Goal: Transaction & Acquisition: Download file/media

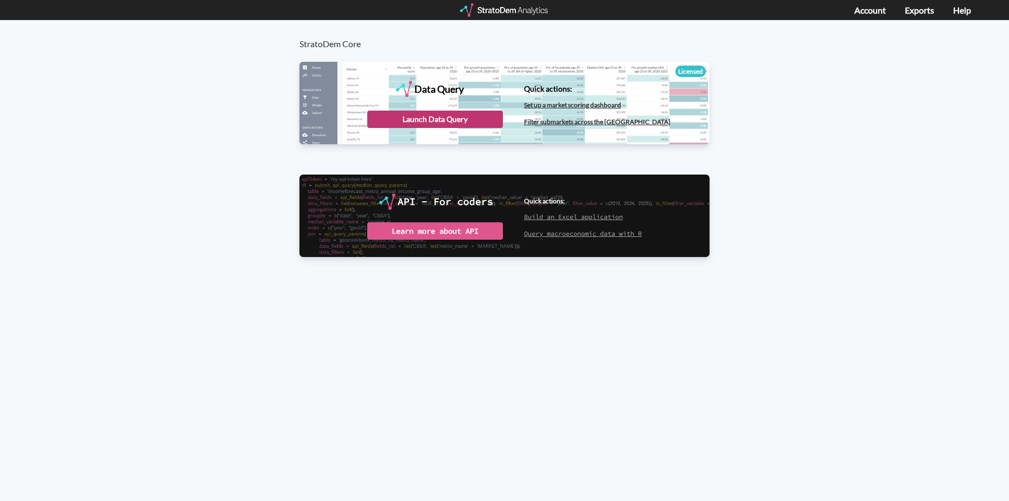
click at [476, 119] on div "Launch Data Query" at bounding box center [435, 119] width 136 height 17
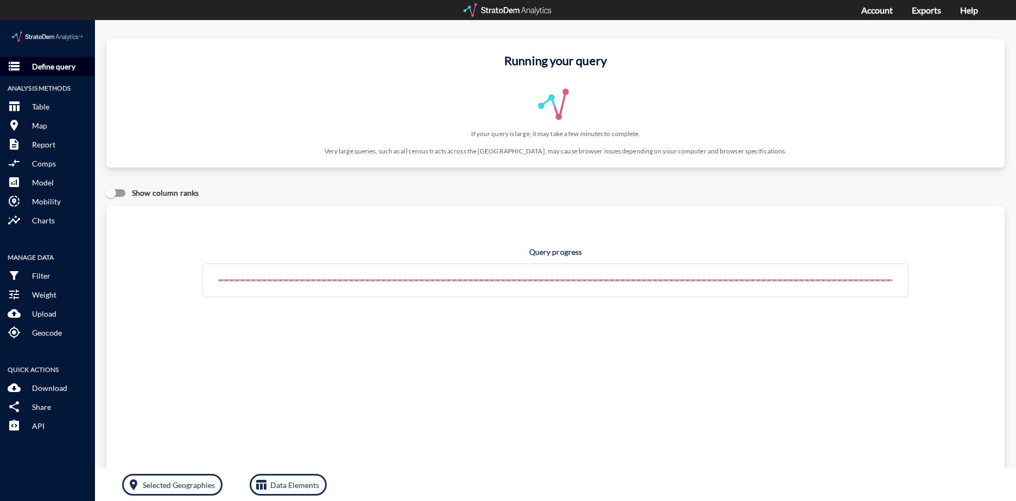
click p "Define query"
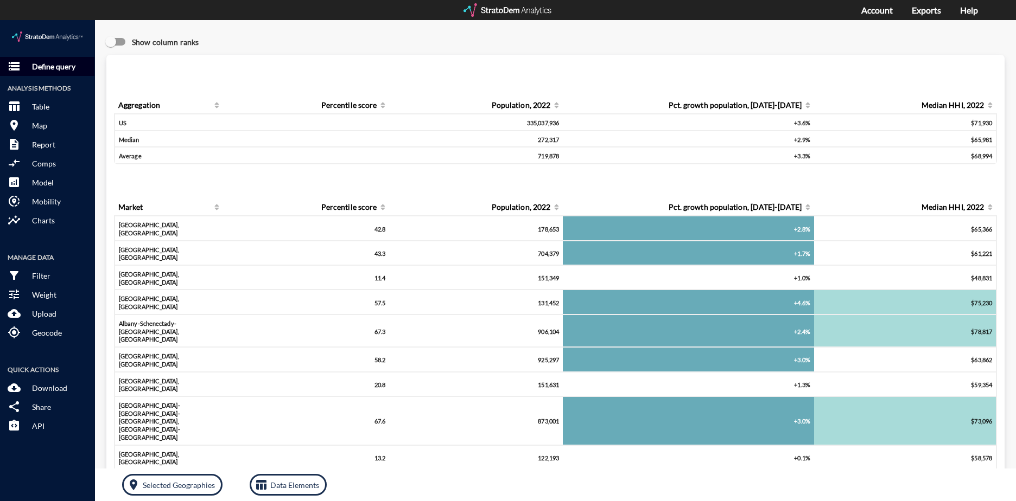
click p "Define query"
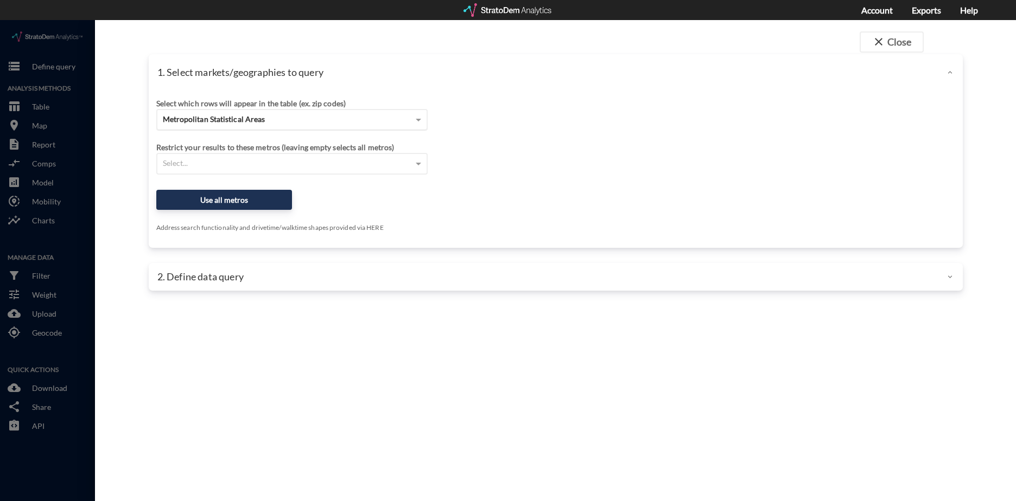
click span "Metropolitan Statistical Areas"
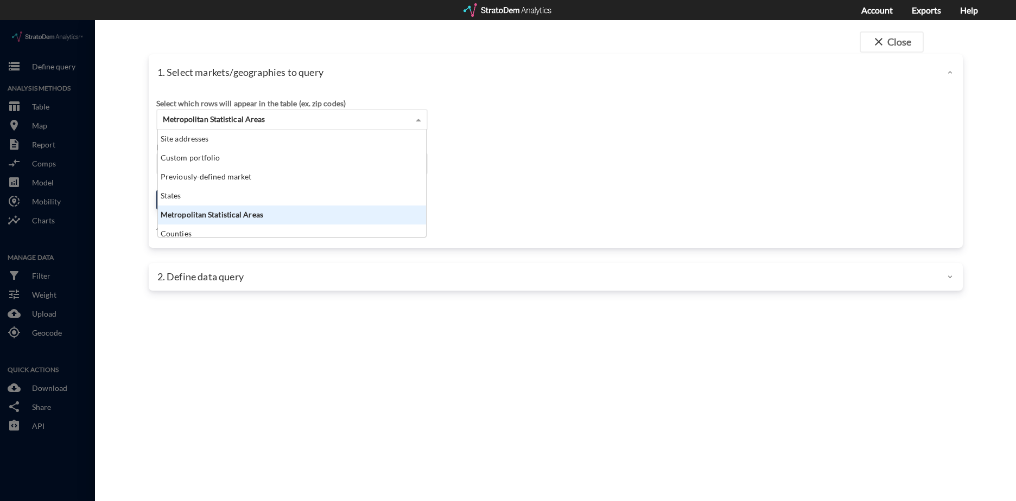
scroll to position [99, 262]
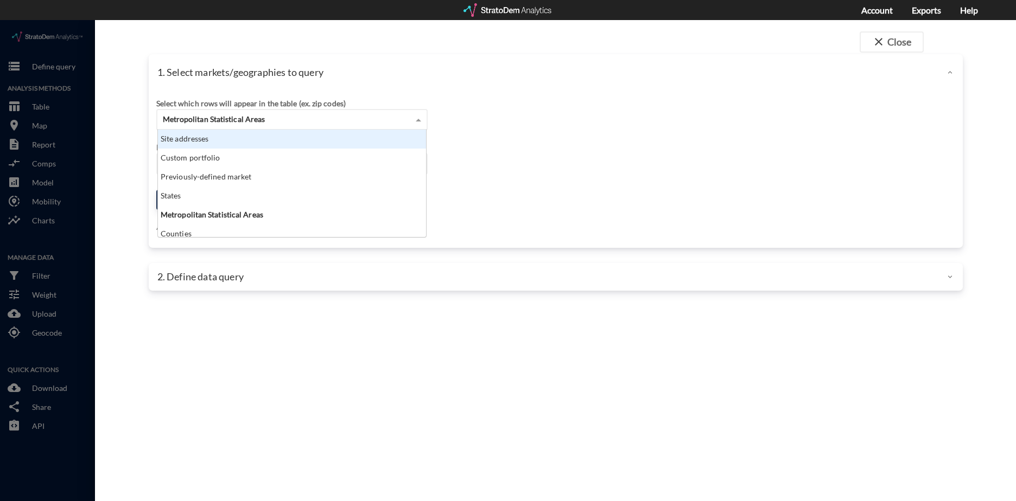
click div "Site addresses"
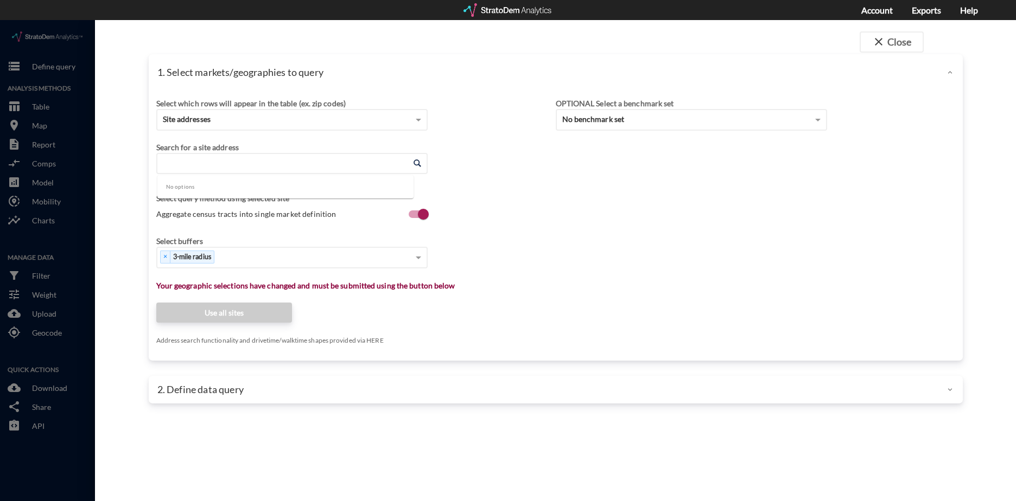
click input "Enter an address"
paste input "10117 E County Line Rd, Longmont, CO 80504"
drag, startPoint x: 365, startPoint y: 142, endPoint x: 298, endPoint y: 149, distance: 67.1
click input "10117 E County Line Rd, Longmont, CO 80504"
click li "10117 E County Line Rd, Longmont, Colorado"
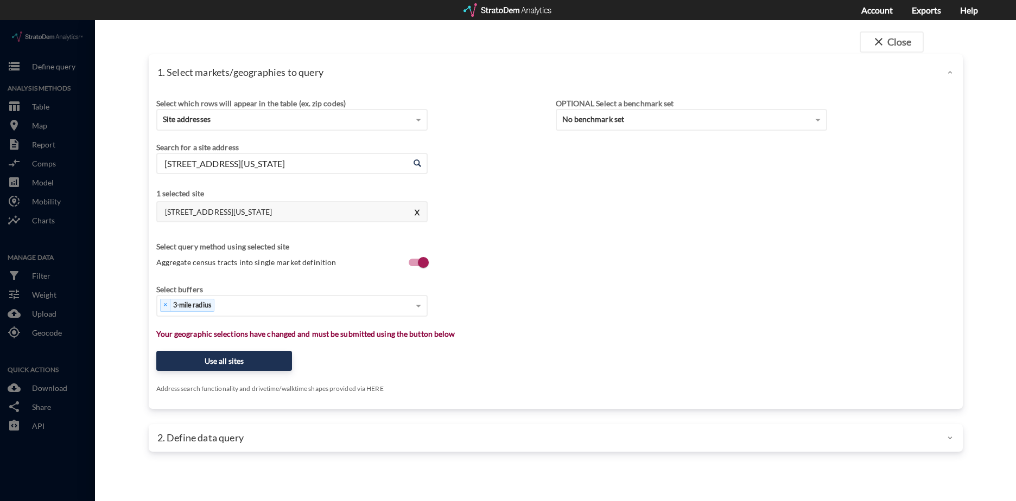
type input "10117 E County Line Rd, Longmont, Colorado"
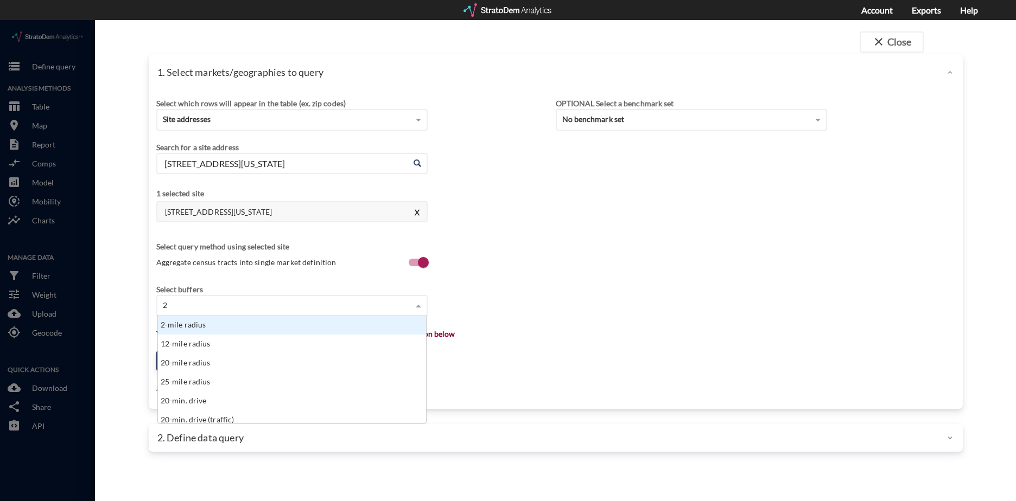
type input "20"
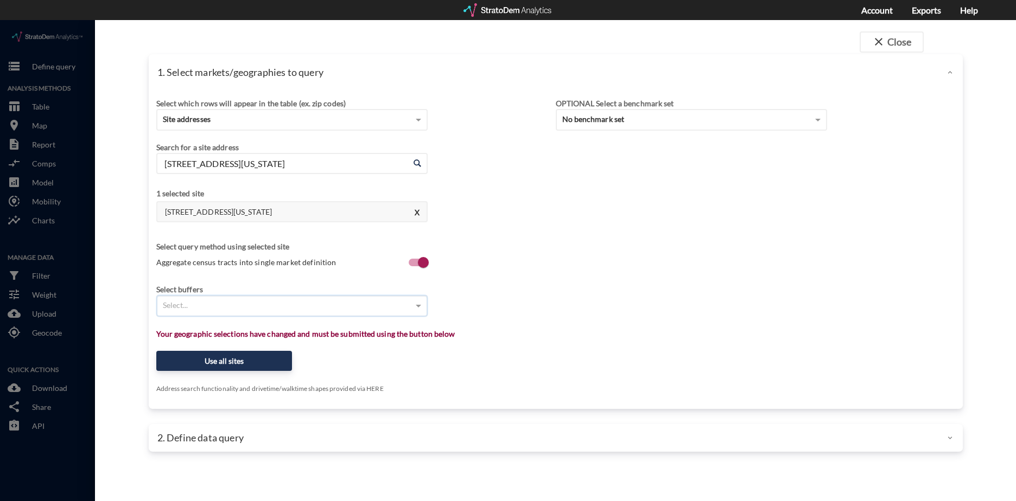
type input "9"
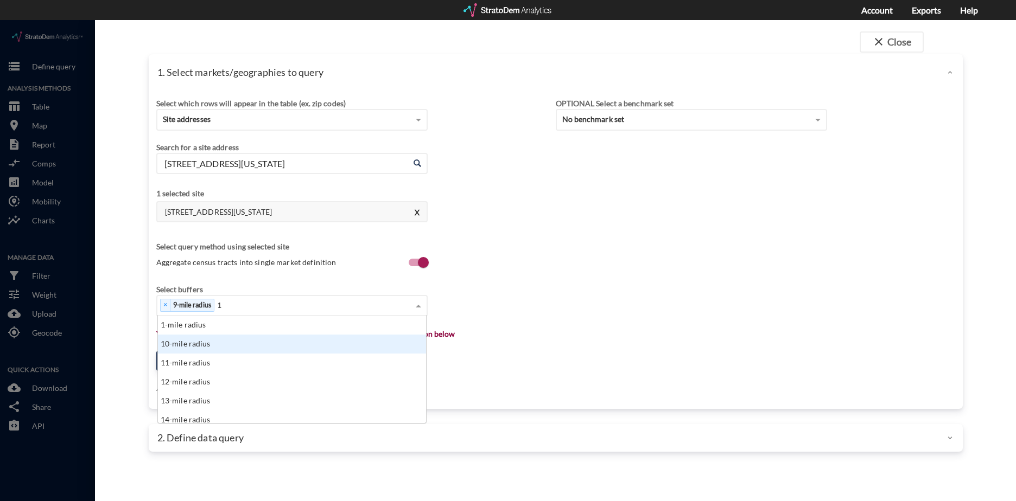
scroll to position [9, 7]
type input "12"
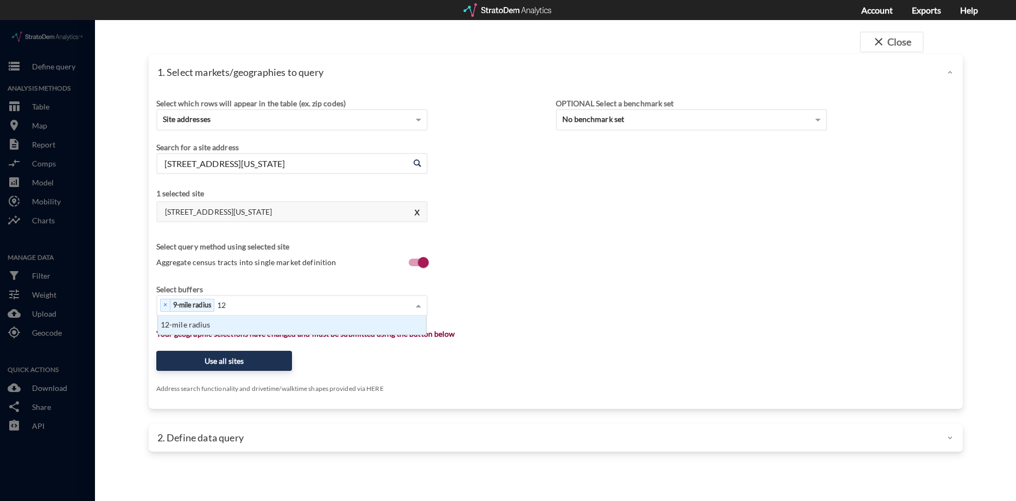
scroll to position [11, 262]
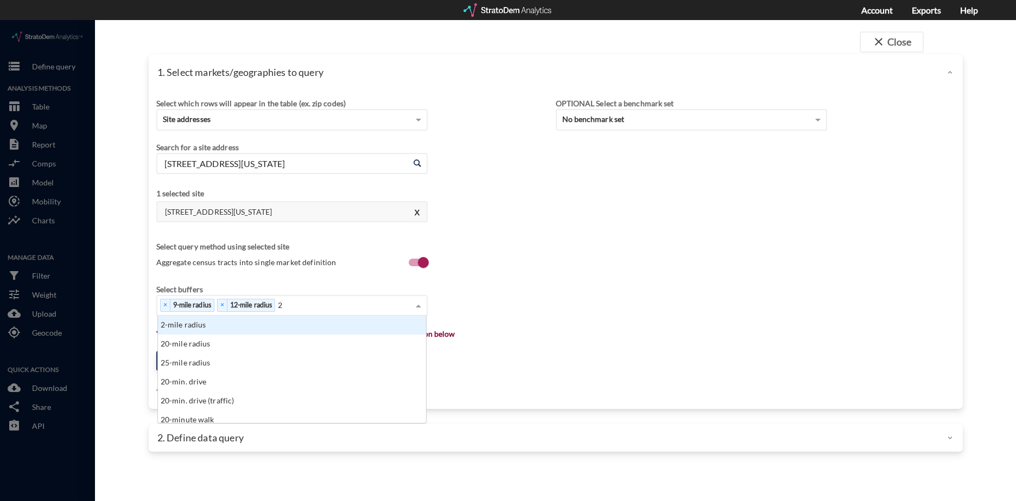
type input "20"
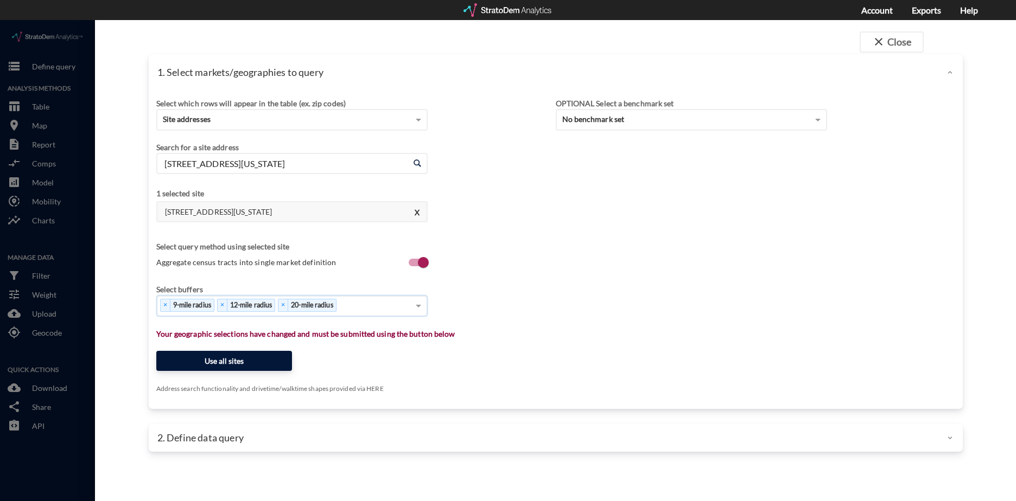
click button "Use all sites"
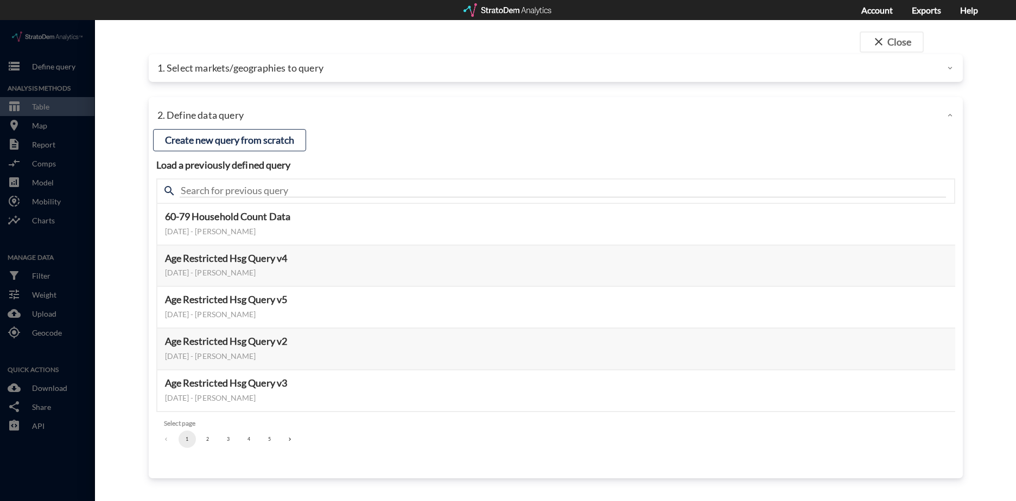
click button "3"
click button "Select this query"
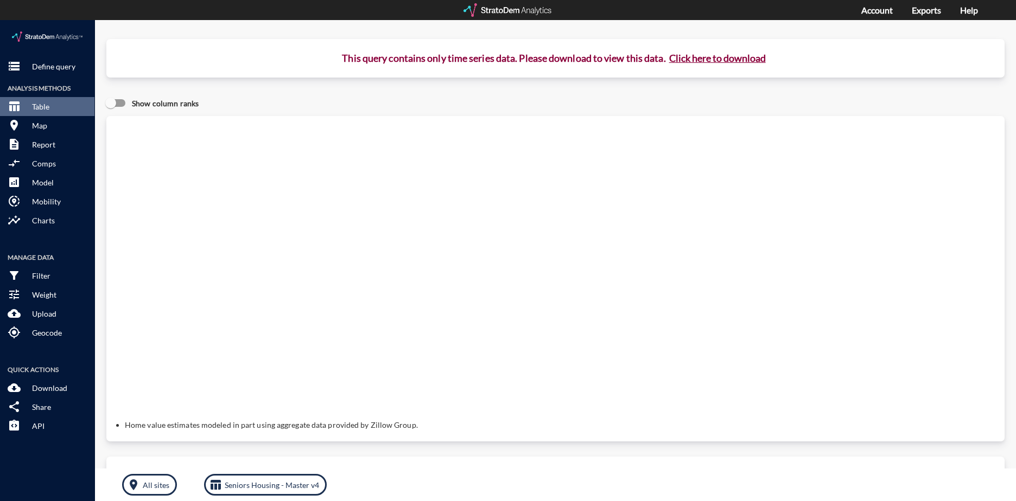
click button "Click here to download"
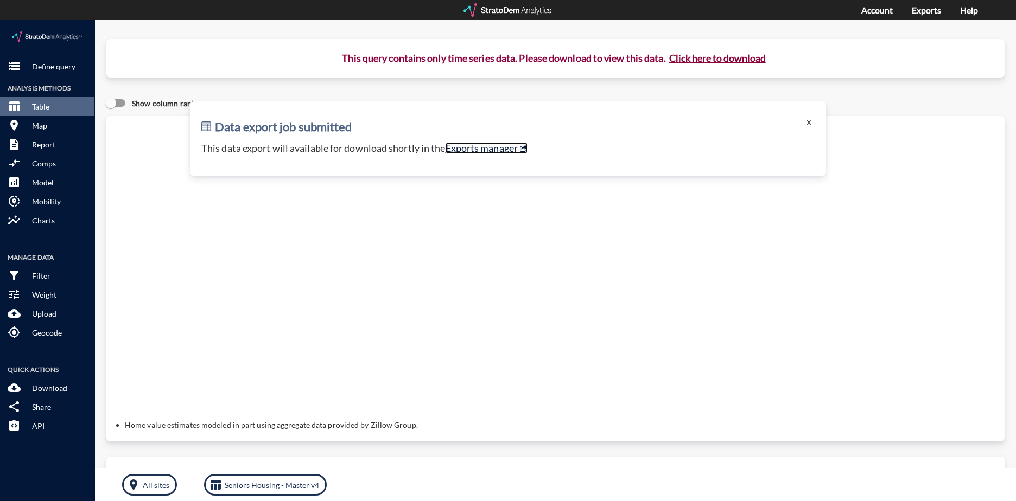
click link "Exports manager"
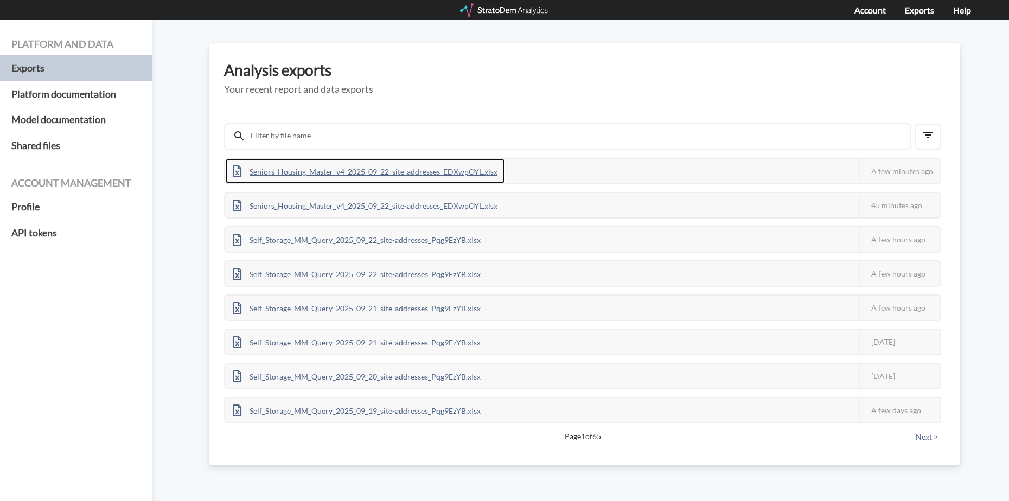
click at [332, 170] on div "Seniors_Housing_Master_v4_2025_09_22_site-addresses_EDXwpOYL.xlsx" at bounding box center [365, 171] width 280 height 24
